Goal: Task Accomplishment & Management: Manage account settings

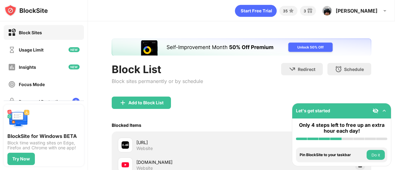
scroll to position [62, 0]
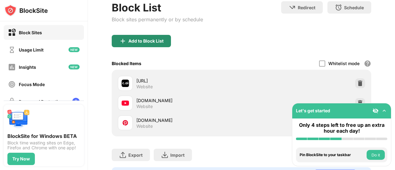
click at [157, 44] on div "Add to Block List" at bounding box center [141, 41] width 59 height 12
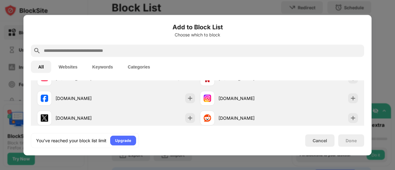
scroll to position [124, 0]
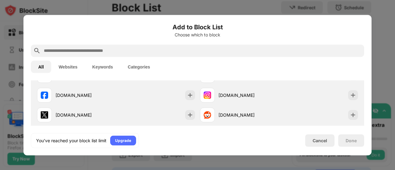
click at [83, 47] on div at bounding box center [198, 50] width 334 height 12
click at [84, 48] on input "text" at bounding box center [202, 50] width 319 height 7
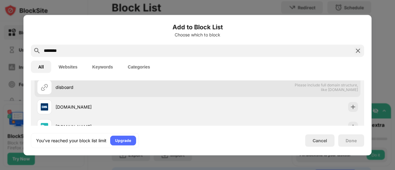
scroll to position [31, 0]
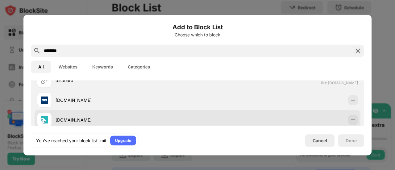
type input "********"
click at [170, 113] on div "disboard.org" at bounding box center [117, 119] width 161 height 15
click at [350, 118] on img at bounding box center [353, 120] width 6 height 6
